Goal: Find specific page/section: Find specific page/section

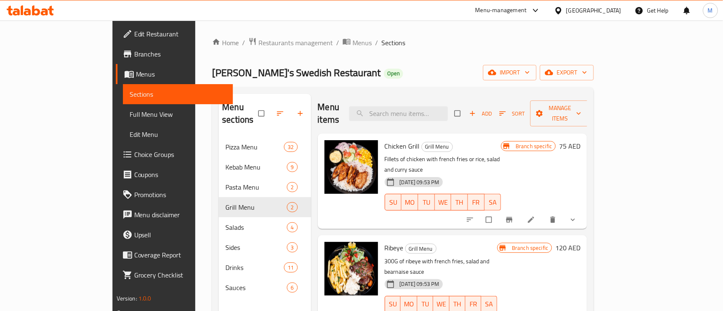
click at [592, 7] on div "[GEOGRAPHIC_DATA]" at bounding box center [593, 10] width 55 height 9
click at [618, 15] on div "[GEOGRAPHIC_DATA]" at bounding box center [587, 10] width 81 height 20
click at [617, 7] on div "[GEOGRAPHIC_DATA]" at bounding box center [593, 10] width 55 height 9
click at [258, 39] on span "Restaurants management" at bounding box center [295, 43] width 74 height 10
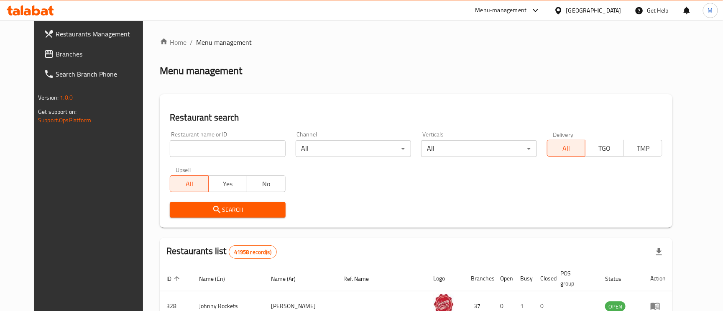
paste input "Kebab station restaurant llc"
click at [245, 146] on input "search" at bounding box center [227, 148] width 115 height 17
type input "Kebab station restaurant llc"
click button "Search" at bounding box center [227, 209] width 115 height 15
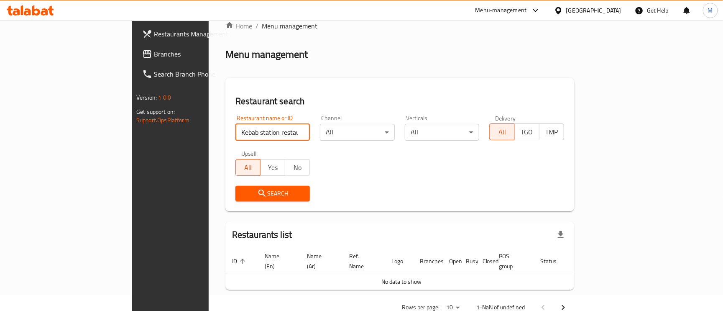
scroll to position [31, 0]
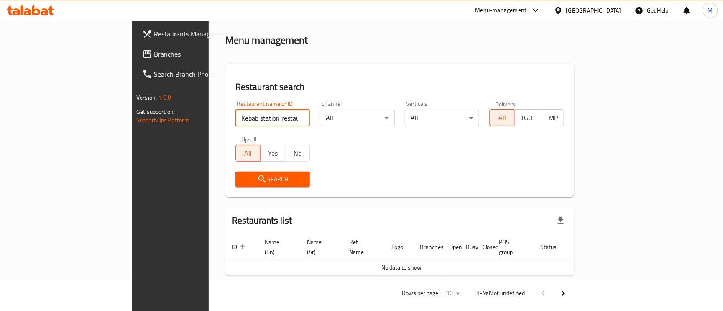
click at [135, 61] on link "Branches" at bounding box center [193, 54] width 117 height 20
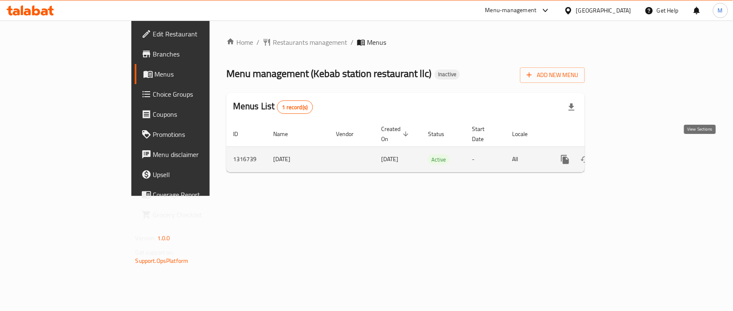
click at [635, 149] on link "enhanced table" at bounding box center [625, 159] width 20 height 20
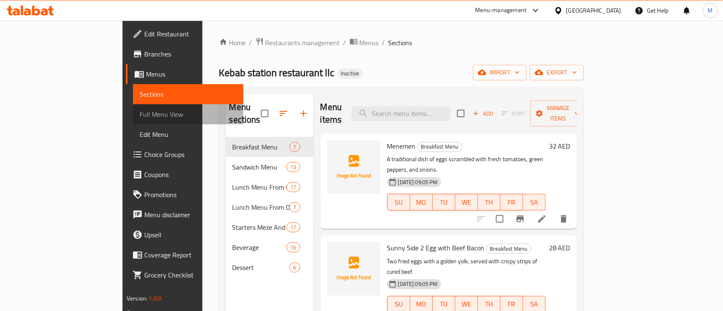
click at [140, 109] on span "Full Menu View" at bounding box center [188, 114] width 97 height 10
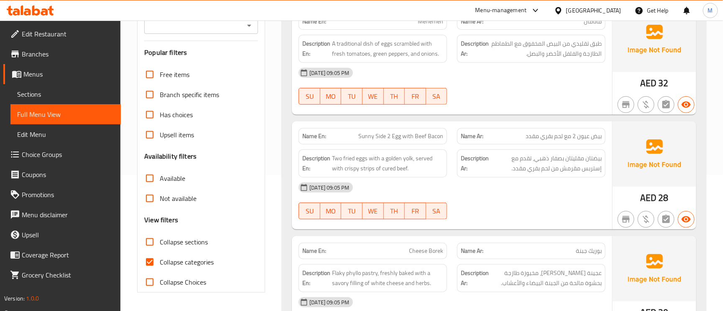
scroll to position [188, 0]
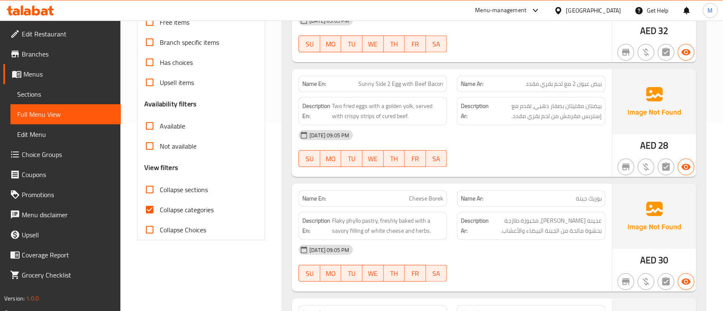
click at [143, 206] on input "Collapse categories" at bounding box center [150, 209] width 20 height 20
checkbox input "false"
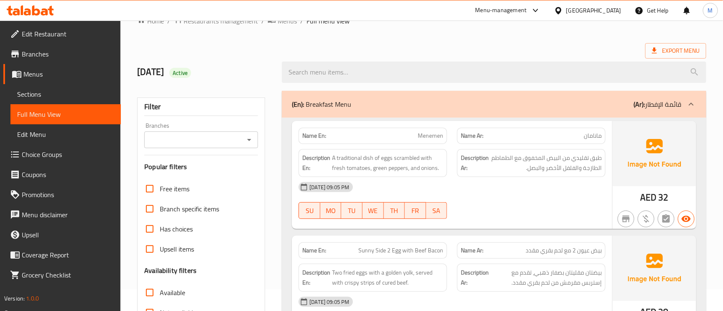
scroll to position [0, 0]
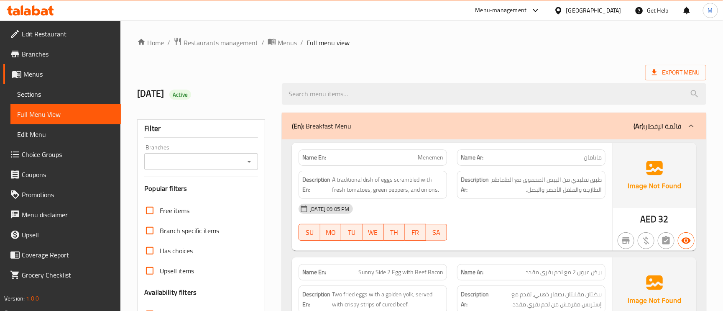
click at [191, 95] on span "Active" at bounding box center [180, 95] width 22 height 8
copy span "Active"
